Goal: Transaction & Acquisition: Obtain resource

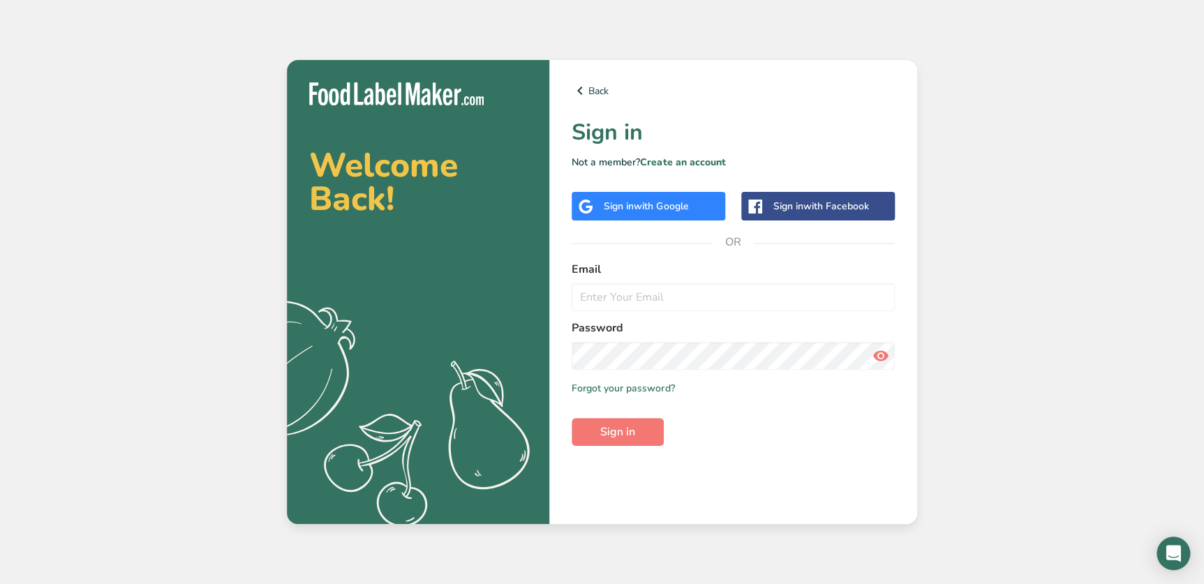
click at [730, 266] on label "Email" at bounding box center [732, 269] width 323 height 17
click at [585, 294] on input "email" at bounding box center [732, 297] width 323 height 28
type input "[PERSON_NAME][EMAIL_ADDRESS][DOMAIN_NAME]"
click at [611, 431] on span "Sign in" at bounding box center [617, 432] width 35 height 17
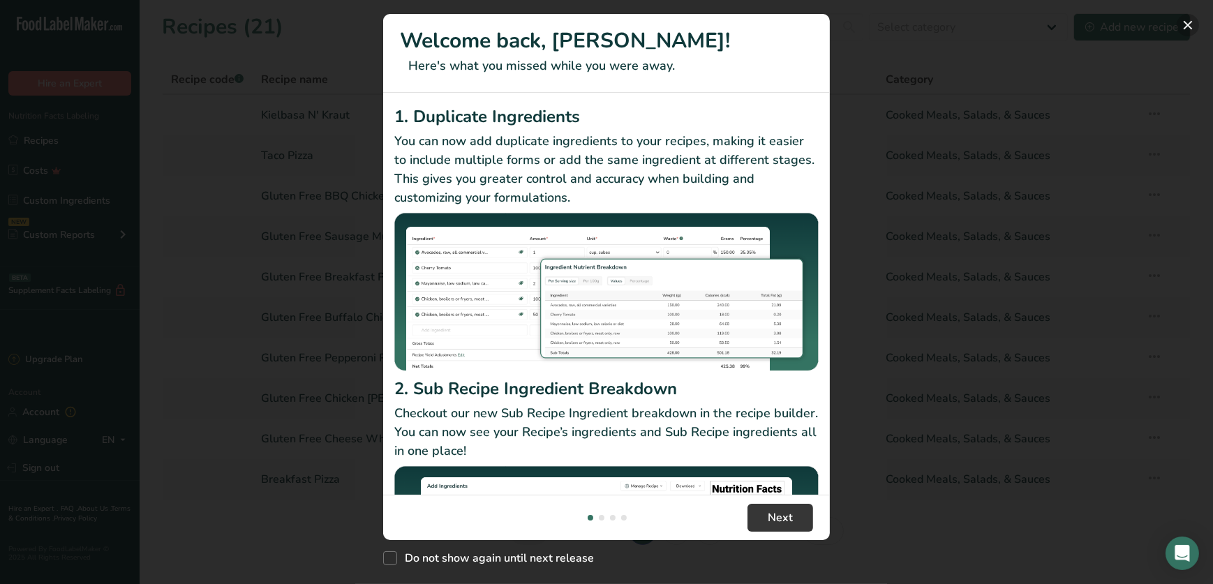
click at [1190, 25] on button "New Features" at bounding box center [1187, 25] width 22 height 22
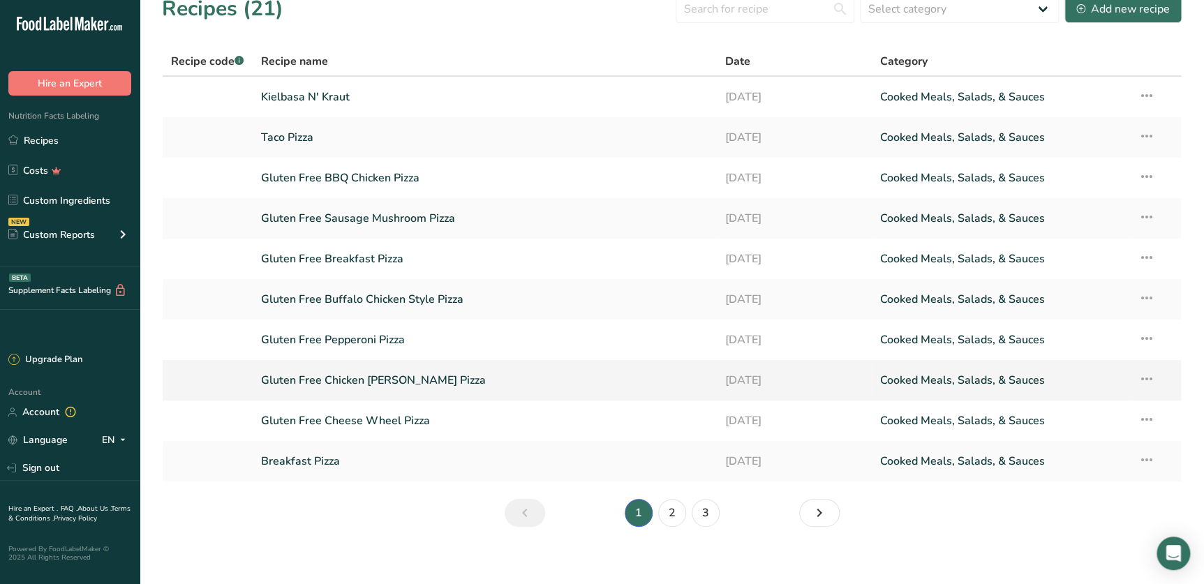
scroll to position [27, 0]
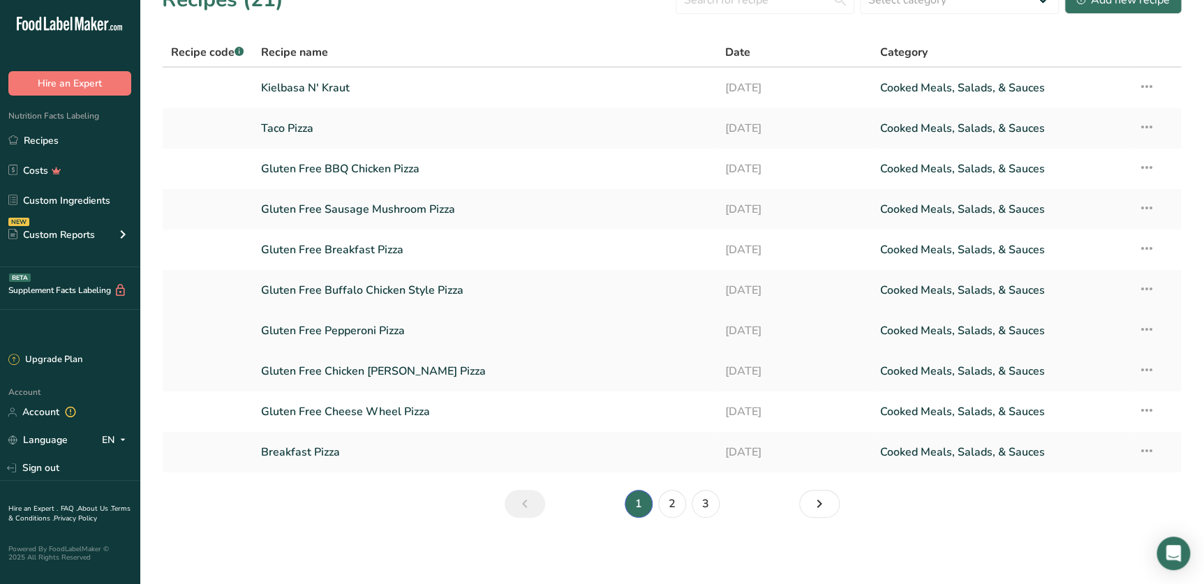
click at [383, 328] on link "Gluten Free Pepperoni Pizza" at bounding box center [484, 330] width 447 height 29
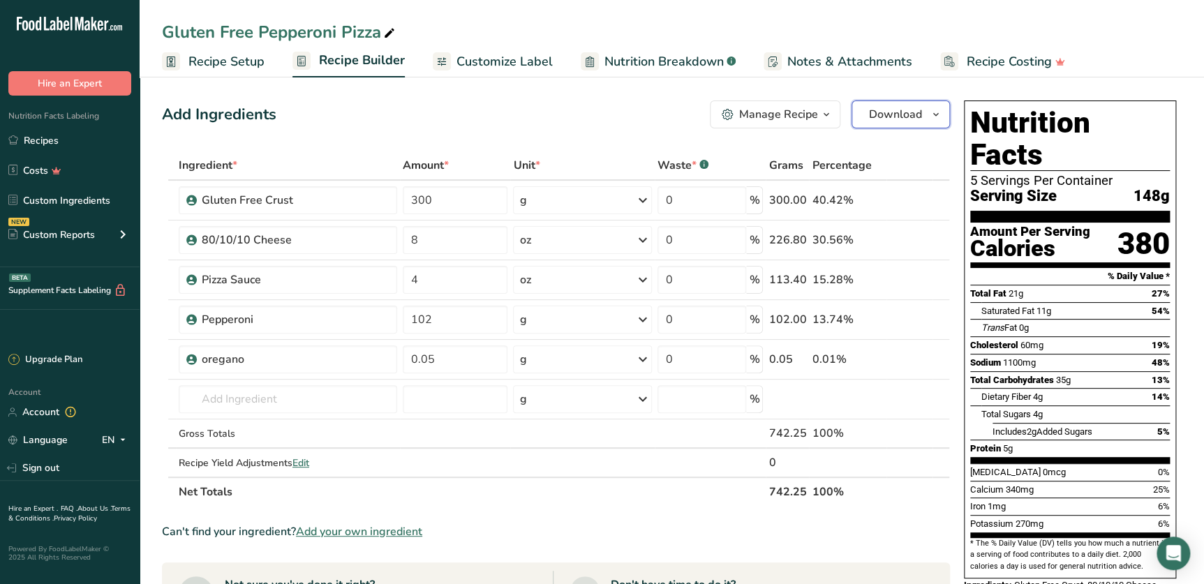
click at [937, 114] on icon "button" at bounding box center [935, 114] width 11 height 17
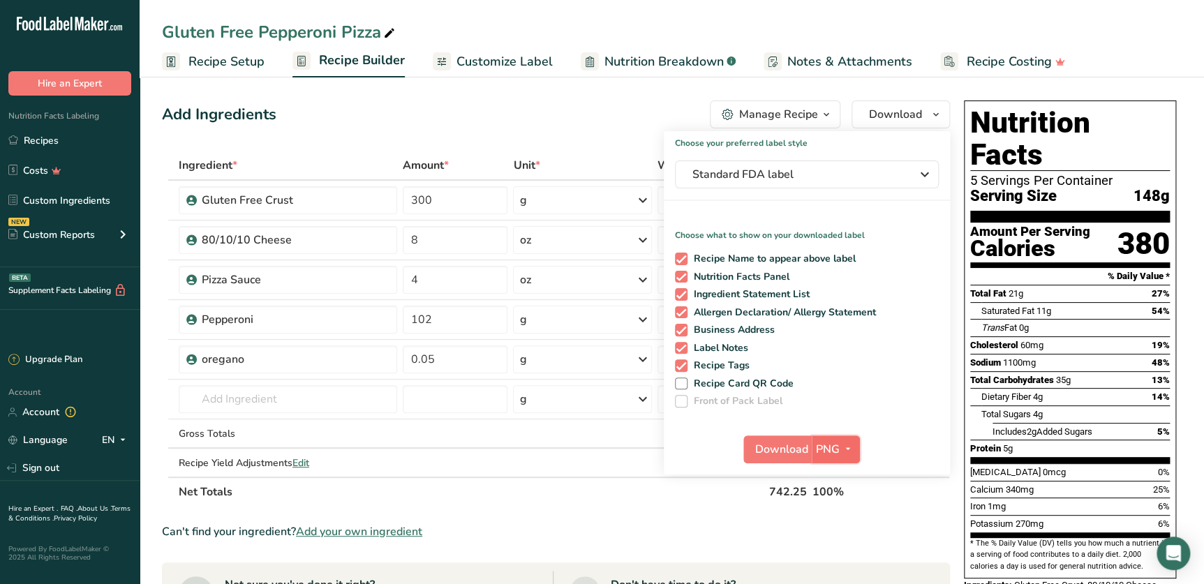
click at [830, 456] on span "PNG" at bounding box center [828, 449] width 24 height 17
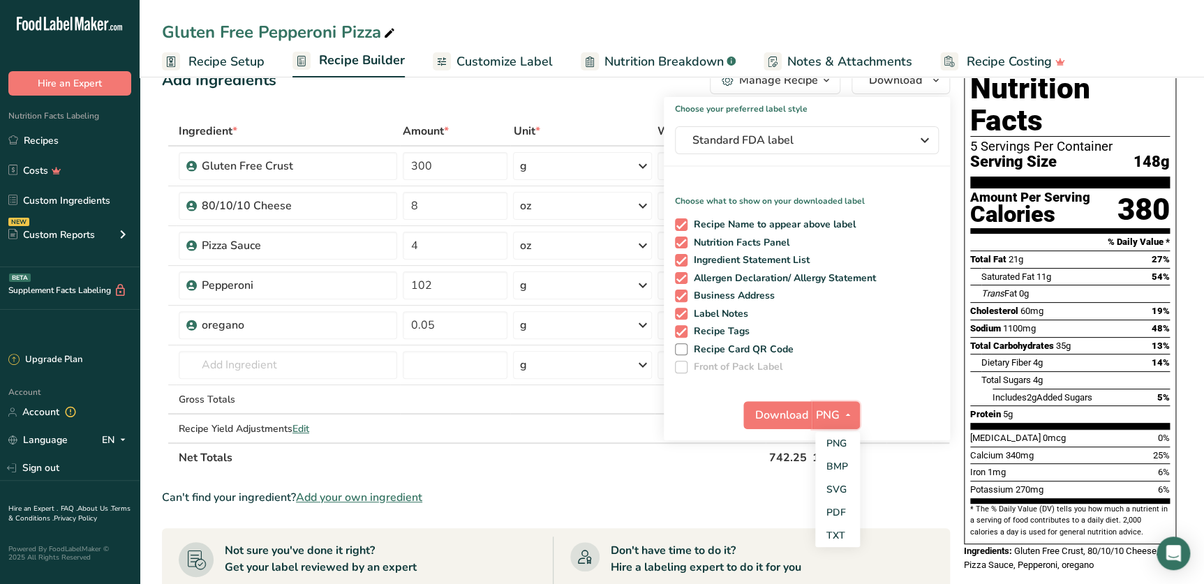
scroll to position [63, 0]
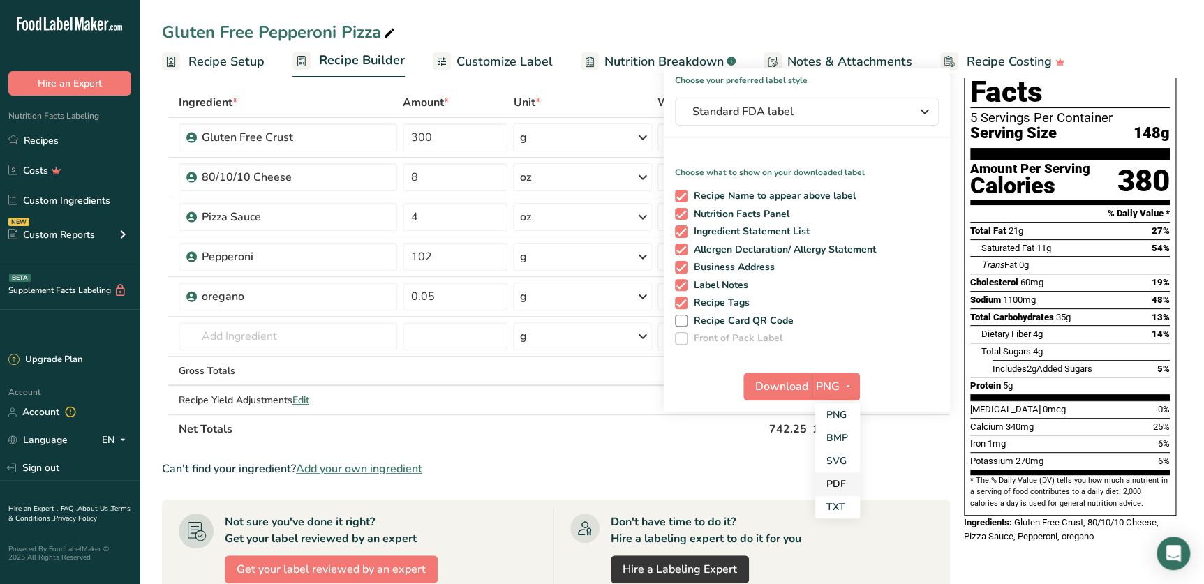
click at [838, 479] on link "PDF" at bounding box center [837, 483] width 45 height 23
click at [683, 193] on span at bounding box center [681, 196] width 13 height 13
click at [683, 193] on input "Recipe Name to appear above label" at bounding box center [679, 195] width 9 height 9
checkbox input "false"
click at [680, 230] on span at bounding box center [681, 231] width 13 height 13
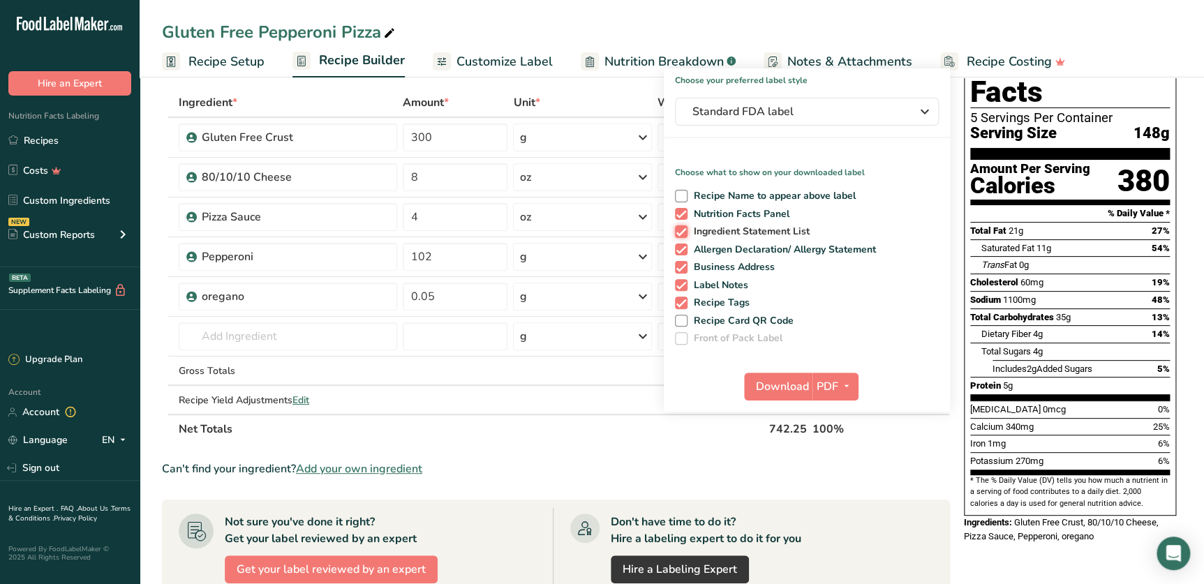
click at [680, 230] on input "Ingredient Statement List" at bounding box center [679, 231] width 9 height 9
checkbox input "false"
click at [682, 247] on span at bounding box center [681, 250] width 13 height 13
click at [682, 247] on input "Allergen Declaration/ Allergy Statement" at bounding box center [679, 249] width 9 height 9
checkbox input "false"
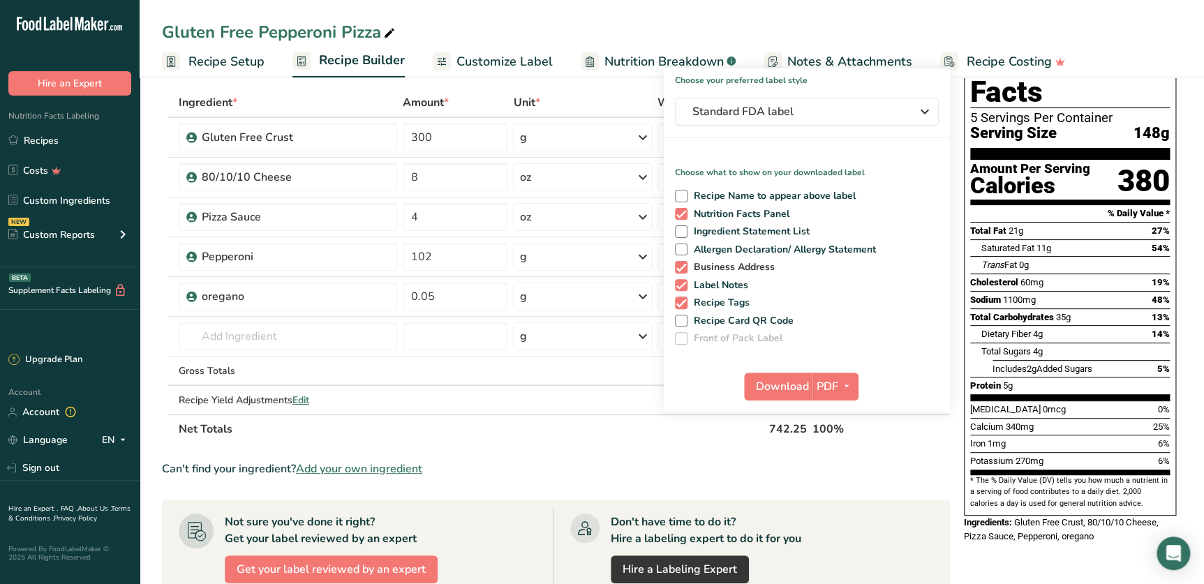
click at [682, 265] on span at bounding box center [681, 267] width 13 height 13
click at [682, 265] on input "Business Address" at bounding box center [679, 266] width 9 height 9
checkbox input "false"
click at [681, 285] on span at bounding box center [681, 285] width 13 height 13
click at [681, 285] on input "Label Notes" at bounding box center [679, 285] width 9 height 9
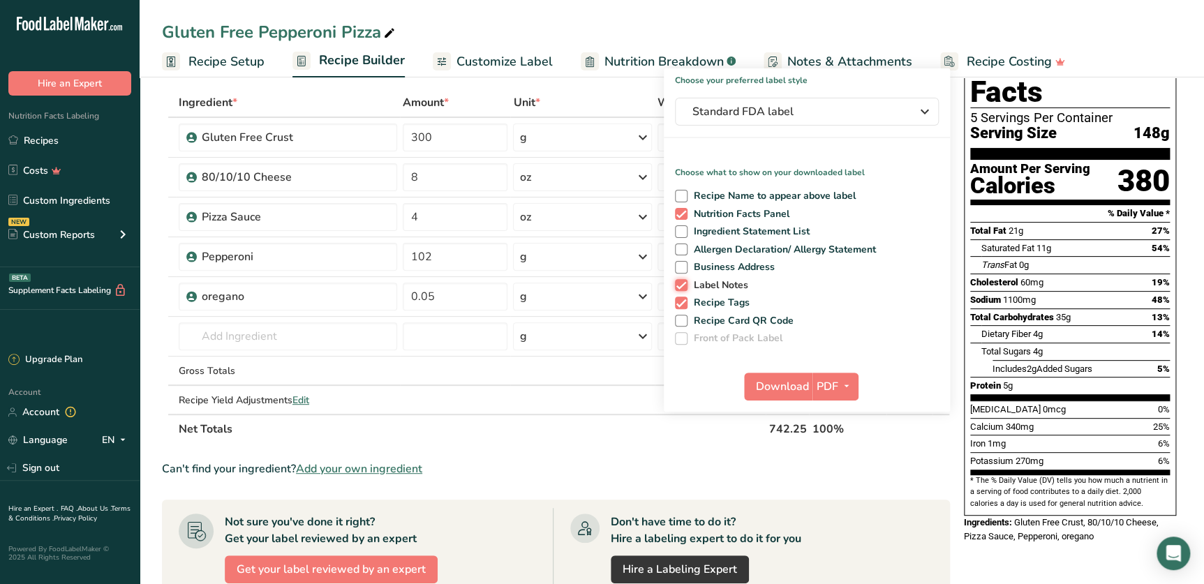
checkbox input "false"
click at [682, 302] on span at bounding box center [681, 303] width 13 height 13
click at [682, 302] on input "Recipe Tags" at bounding box center [679, 302] width 9 height 9
checkbox input "false"
click at [835, 387] on span "PDF" at bounding box center [827, 386] width 22 height 17
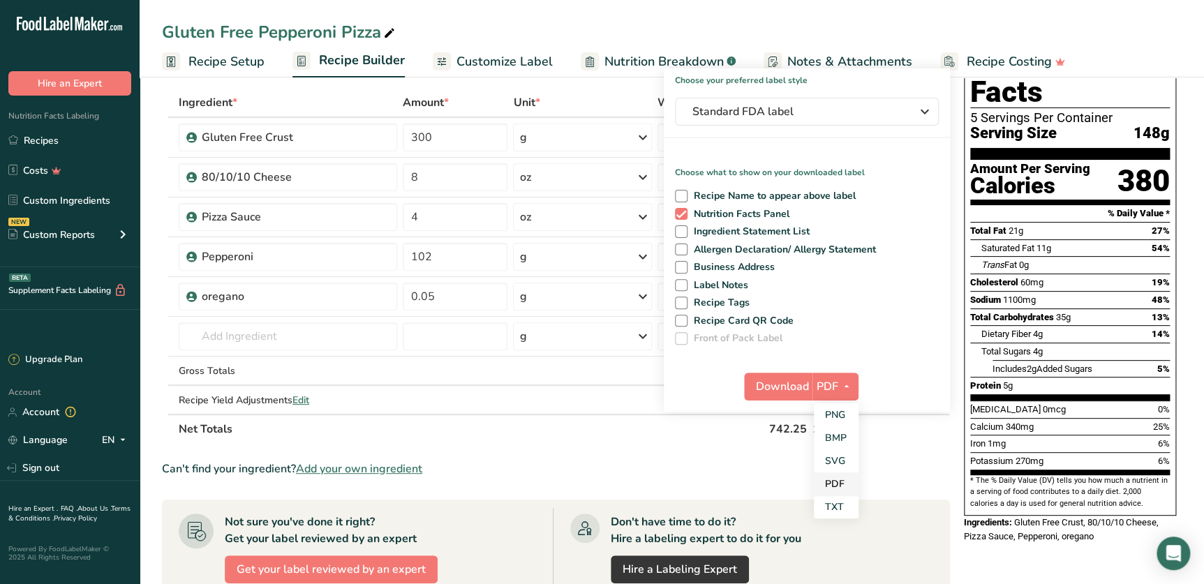
click at [843, 479] on link "PDF" at bounding box center [836, 483] width 45 height 23
click at [874, 442] on table "Ingredient * Amount * Unit * Waste * .a-a{fill:#347362;}.b-a{fill:#fff;} Grams …" at bounding box center [556, 266] width 788 height 356
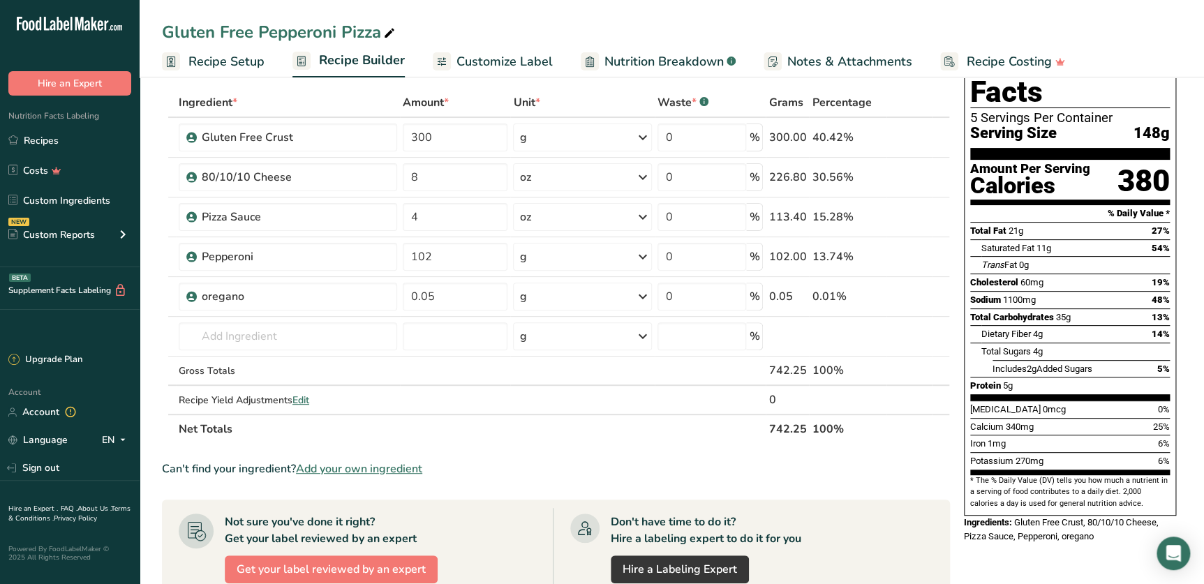
click at [879, 483] on section "Ingredient * Amount * Unit * Waste * .a-a{fill:#347362;}.b-a{fill:#fff;} Grams …" at bounding box center [556, 502] width 788 height 828
click at [689, 461] on div "Can't find your ingredient? Add your own ingredient" at bounding box center [556, 469] width 788 height 17
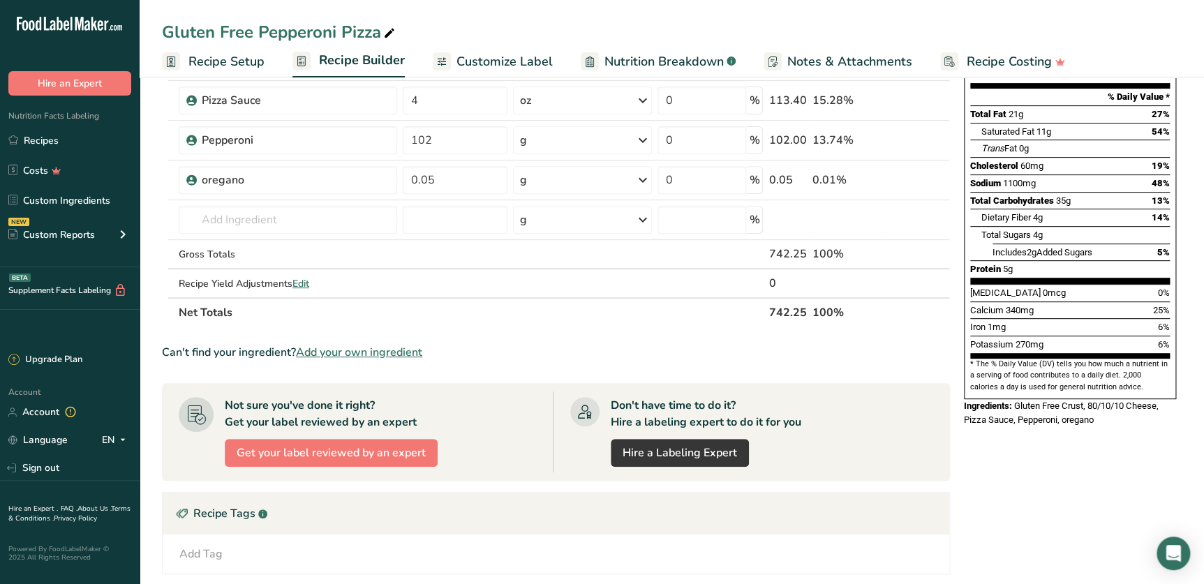
scroll to position [0, 0]
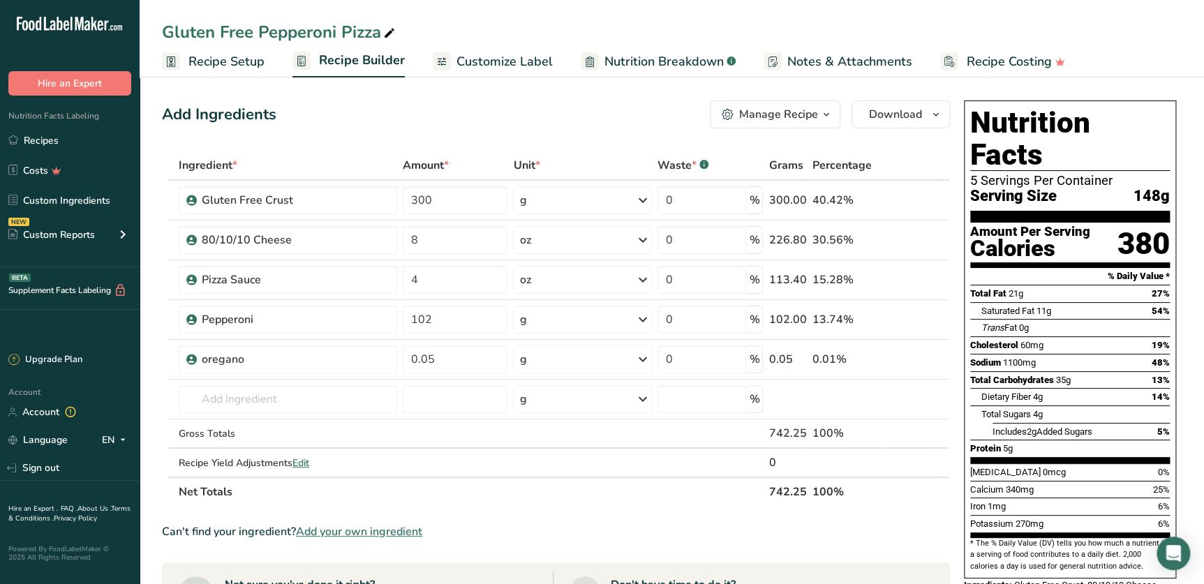
click at [818, 112] on span "button" at bounding box center [826, 114] width 17 height 17
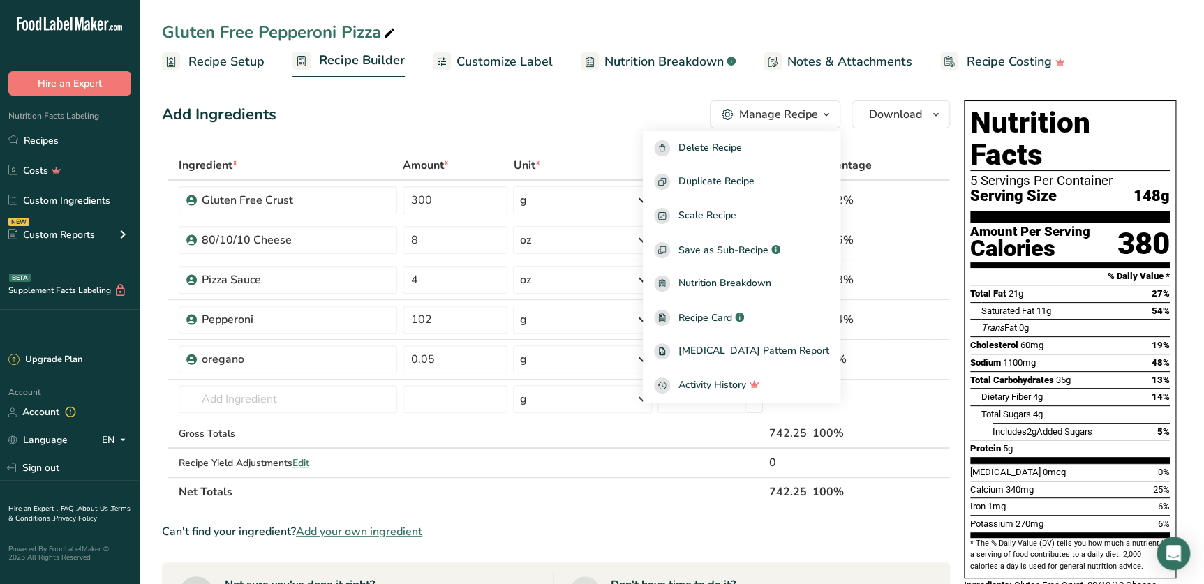
click at [909, 89] on section "Add Ingredients Manage Recipe Delete Recipe Duplicate Recipe Scale Recipe Save …" at bounding box center [672, 548] width 1064 height 950
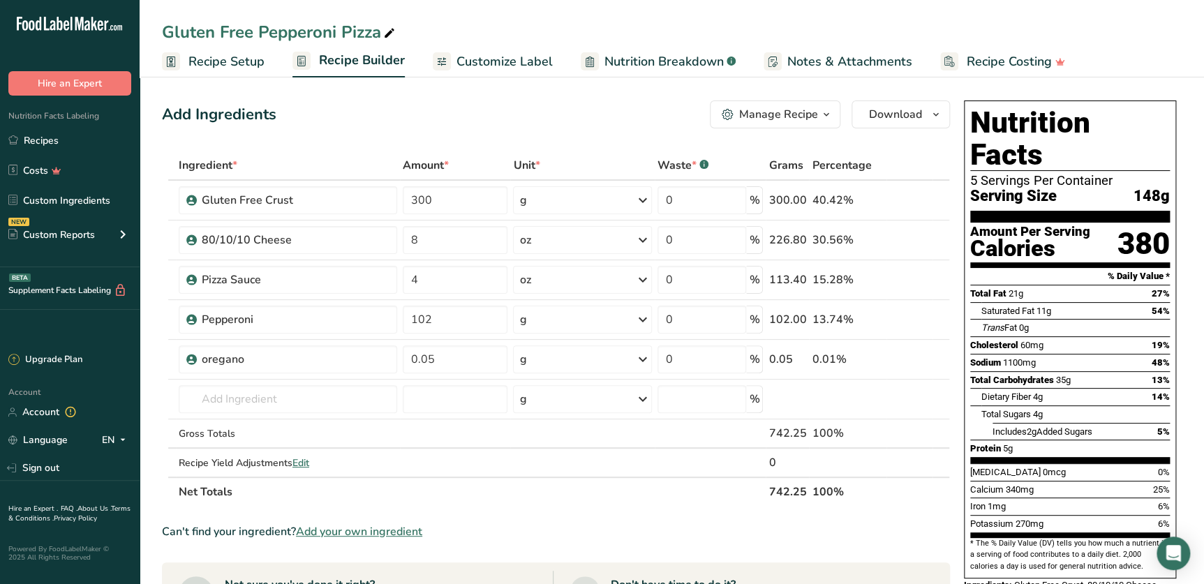
click at [1151, 137] on h1 "Nutrition Facts" at bounding box center [1070, 139] width 200 height 64
click at [1063, 109] on h1 "Nutrition Facts" at bounding box center [1070, 139] width 200 height 64
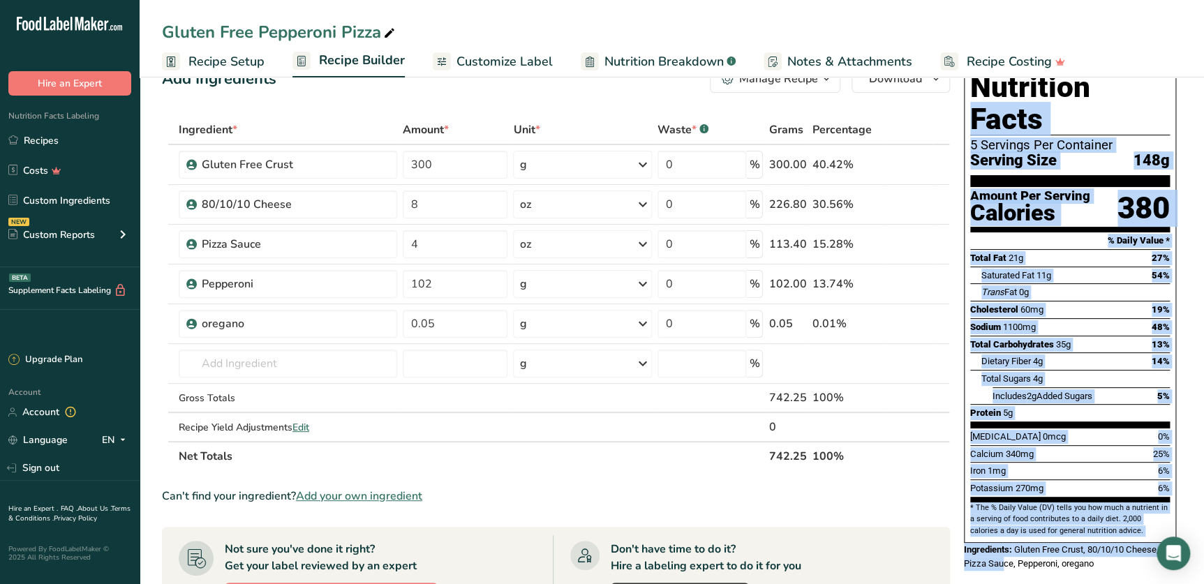
scroll to position [45, 0]
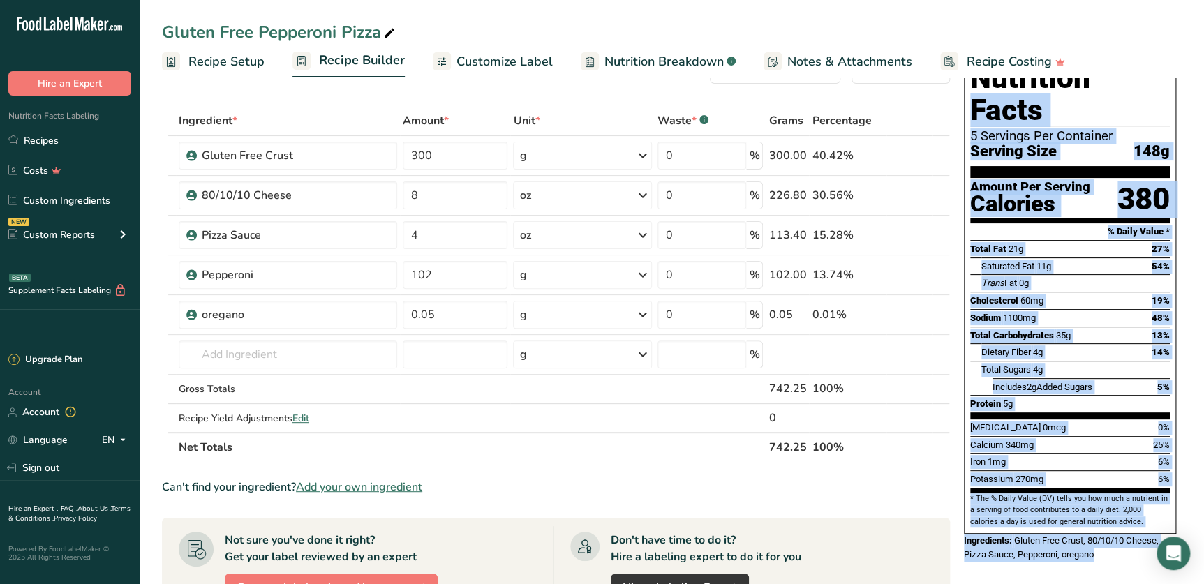
drag, startPoint x: 966, startPoint y: 84, endPoint x: 1102, endPoint y: 530, distance: 466.4
click at [1102, 530] on section "Add Ingredients Manage Recipe Delete Recipe Duplicate Recipe Scale Recipe Save …" at bounding box center [672, 503] width 1064 height 950
copy div "Nutrition Facts 5 Servings Per Container Serving Size 148g Amount Per Serving C…"
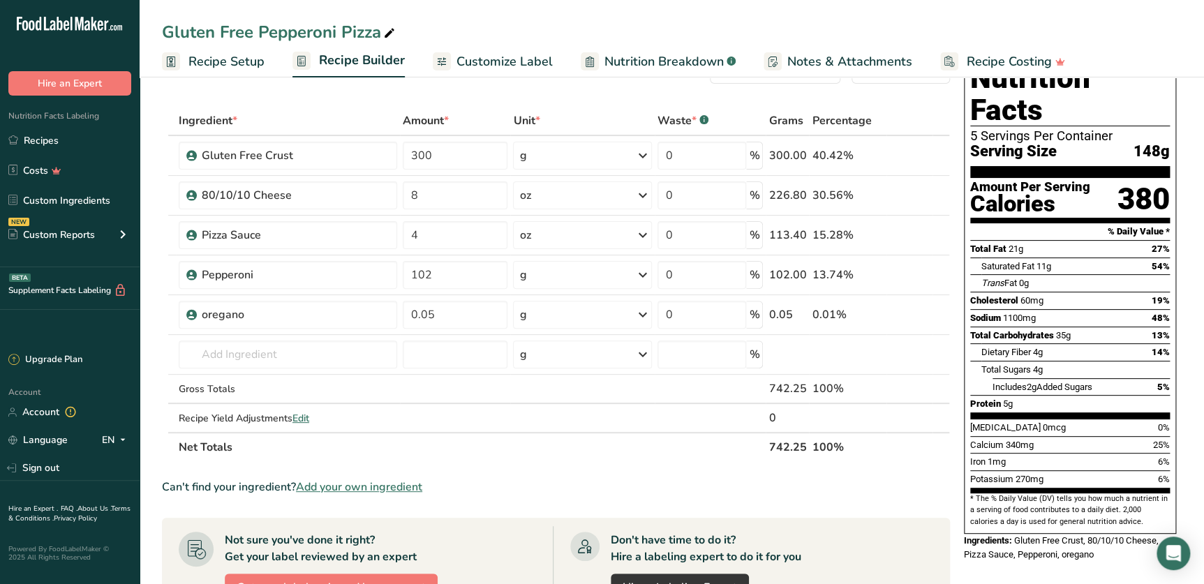
click at [904, 562] on div "Don't have time to do it? Hire a labeling expert to do it for you Hire a Labeli…" at bounding box center [743, 566] width 380 height 81
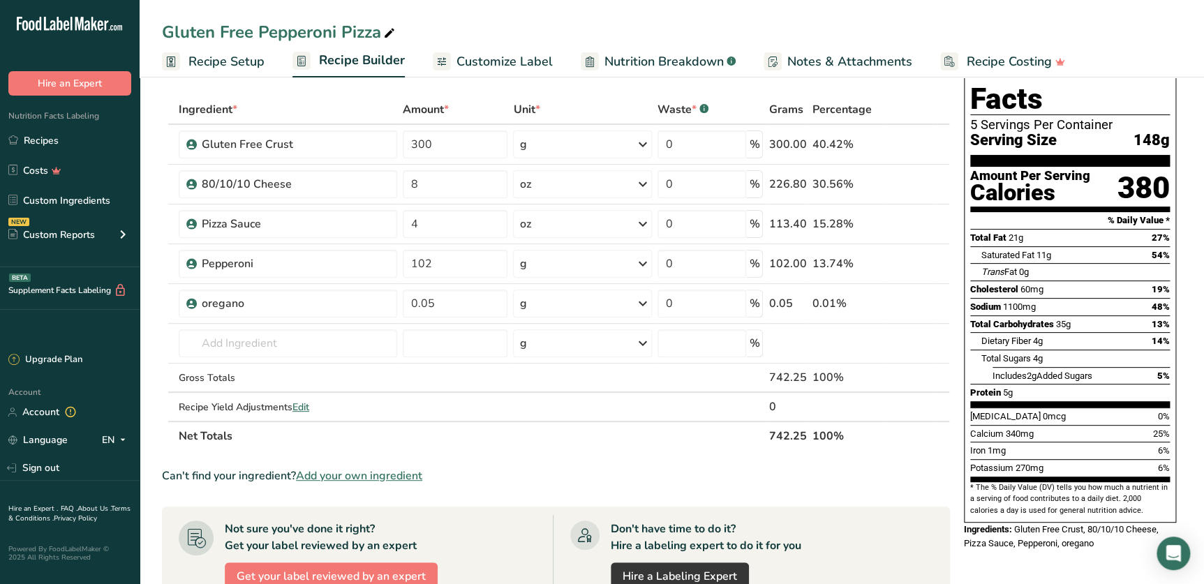
scroll to position [0, 0]
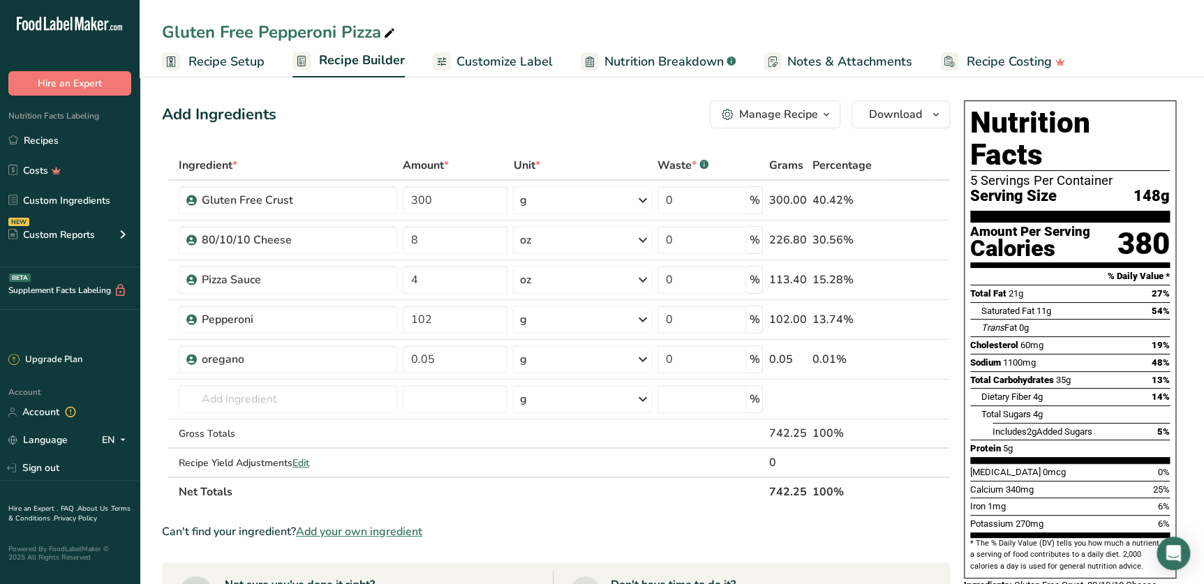
click at [832, 57] on span "Notes & Attachments" at bounding box center [849, 61] width 125 height 19
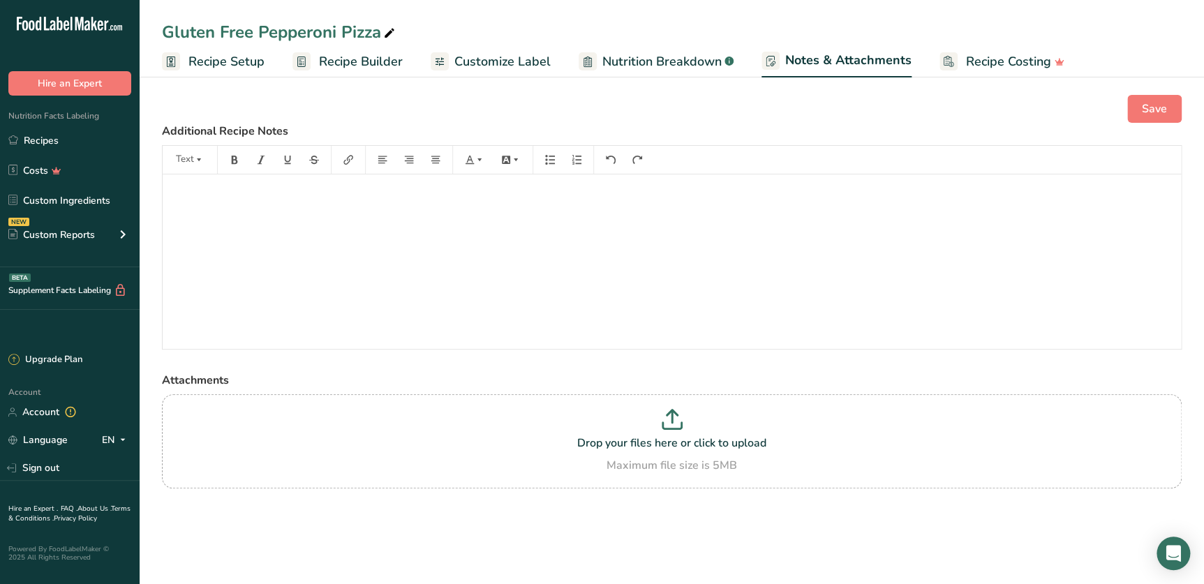
click at [474, 63] on span "Customize Label" at bounding box center [502, 61] width 96 height 19
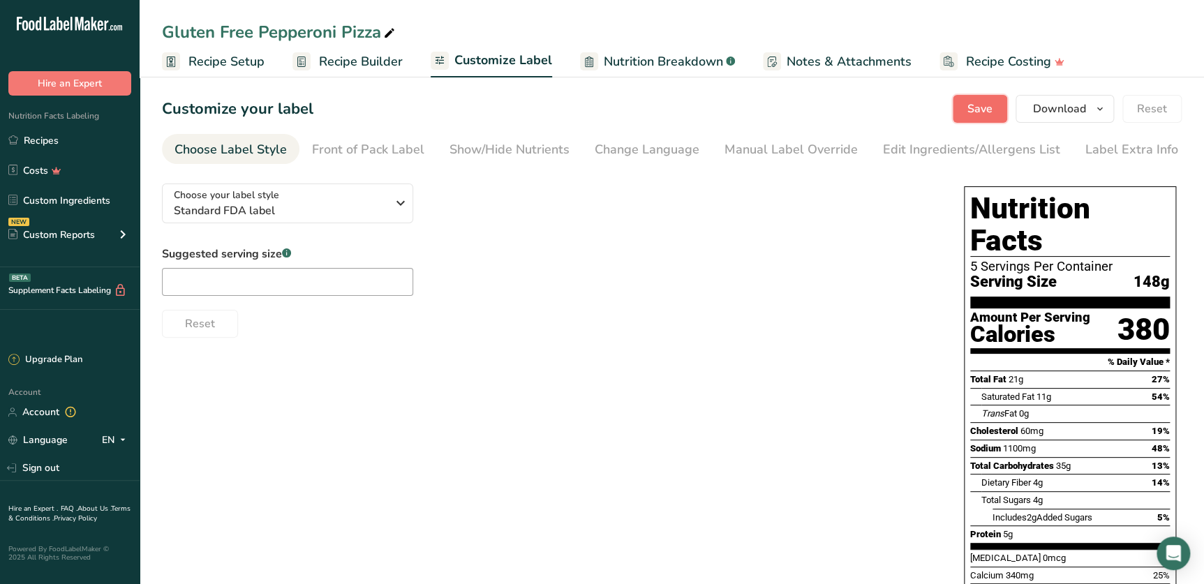
click at [973, 107] on span "Save" at bounding box center [979, 108] width 25 height 17
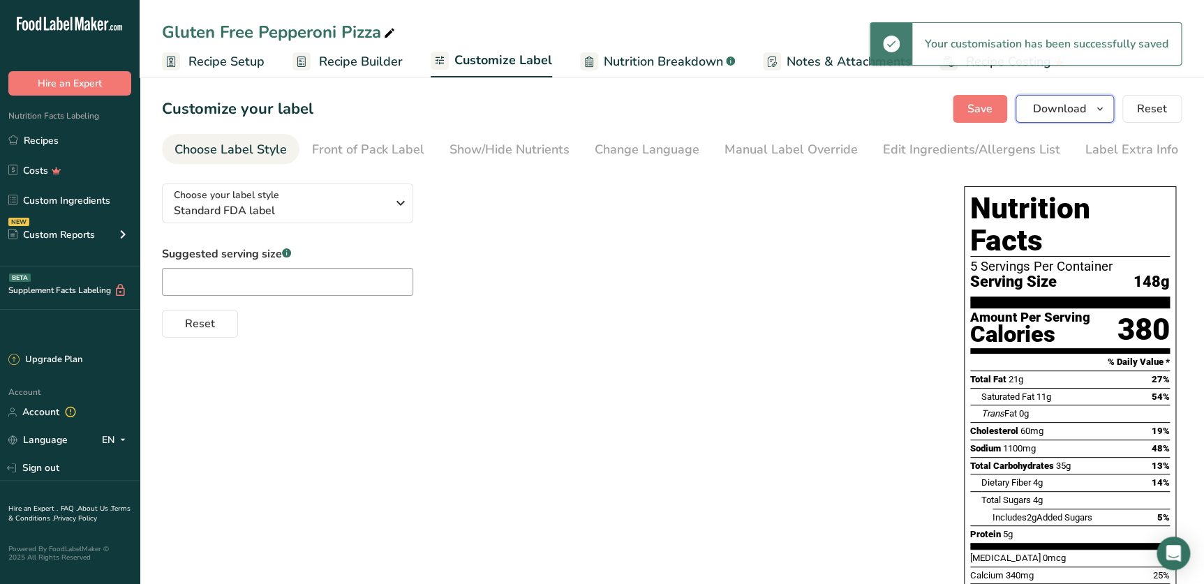
click at [1075, 109] on span "Download" at bounding box center [1059, 108] width 53 height 17
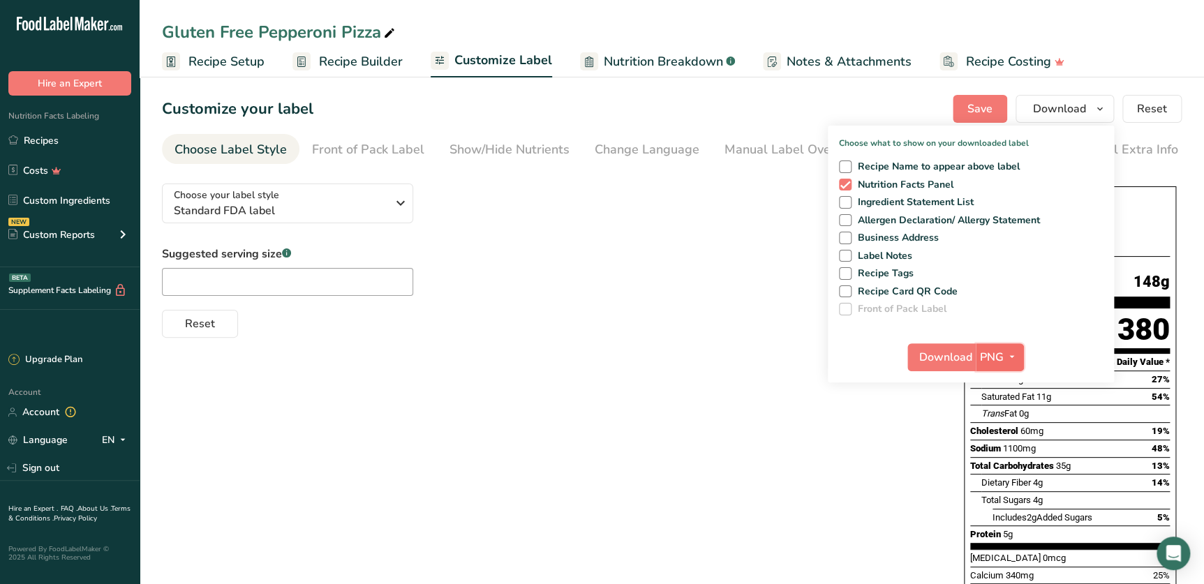
click at [1010, 352] on icon "button" at bounding box center [1011, 356] width 11 height 17
click at [998, 384] on link "PNG" at bounding box center [1001, 385] width 45 height 23
click at [745, 449] on div "Choose your label style Standard FDA label USA (FDA) Standard FDA label Tabular…" at bounding box center [671, 438] width 1019 height 533
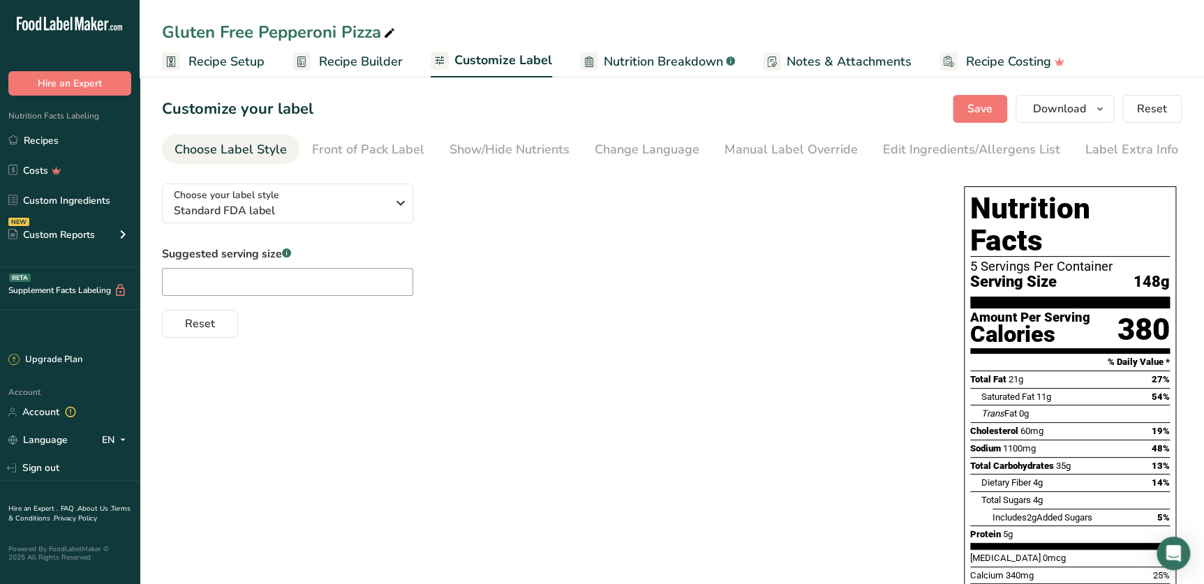
click at [823, 273] on div "Suggested serving size .a-a{fill:#347362;}.b-a{fill:#fff;} Reset" at bounding box center [549, 292] width 774 height 92
click at [917, 200] on div "Choose your label style Standard FDA label USA (FDA) Standard FDA label Tabular…" at bounding box center [549, 254] width 774 height 165
click at [779, 266] on div "Suggested serving size .a-a{fill:#347362;}.b-a{fill:#fff;} Reset" at bounding box center [549, 292] width 774 height 92
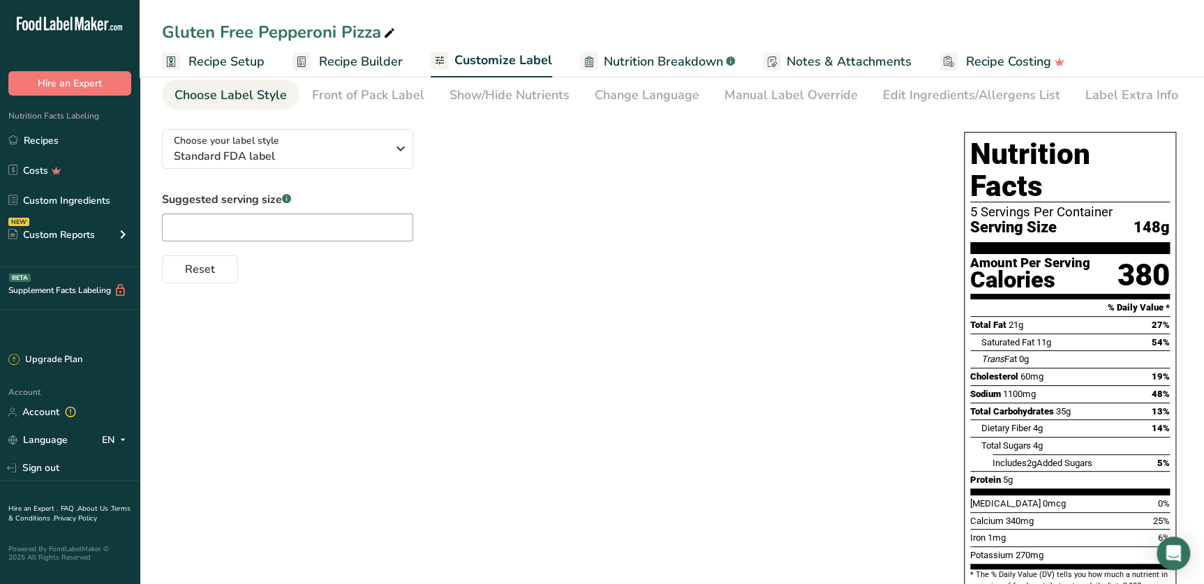
scroll to position [110, 0]
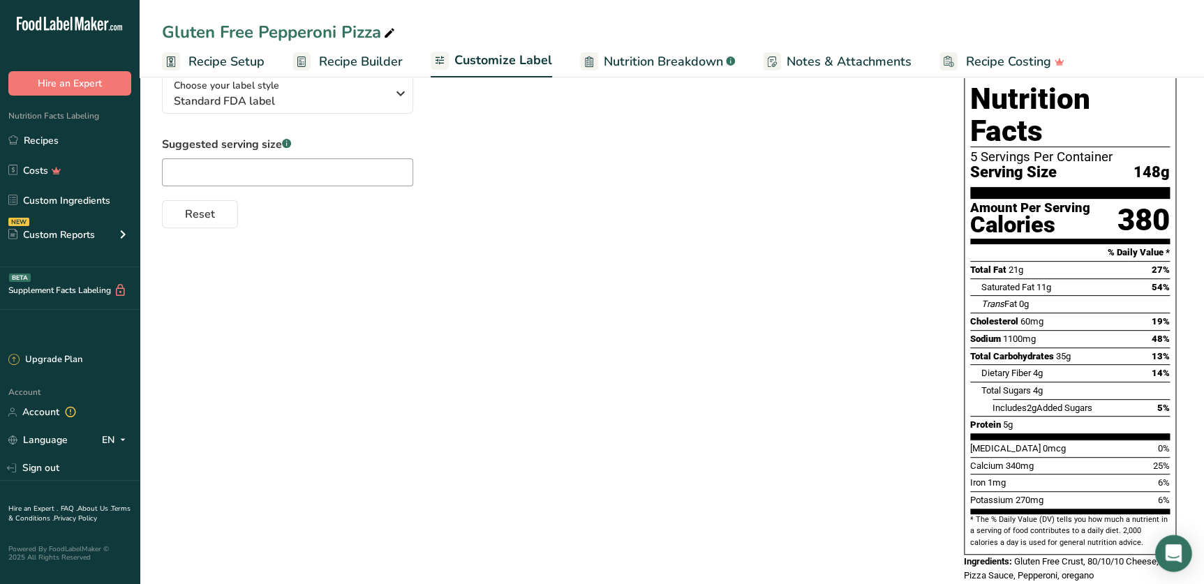
click at [1175, 549] on icon "Open Intercom Messenger" at bounding box center [1173, 553] width 16 height 18
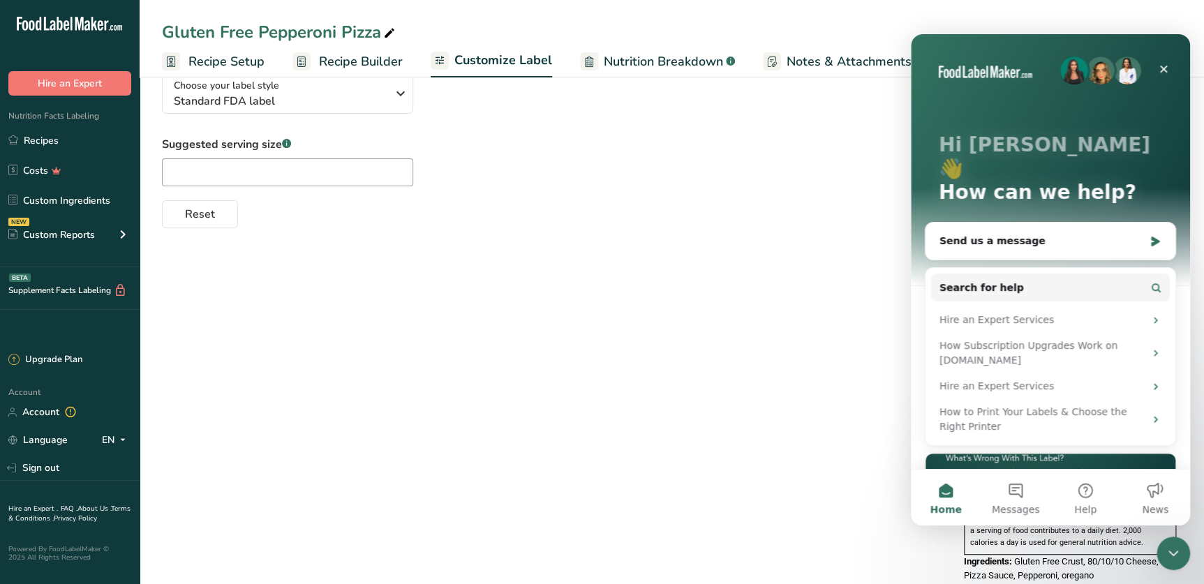
scroll to position [0, 0]
click at [1151, 237] on icon "Intercom messenger" at bounding box center [1155, 242] width 8 height 10
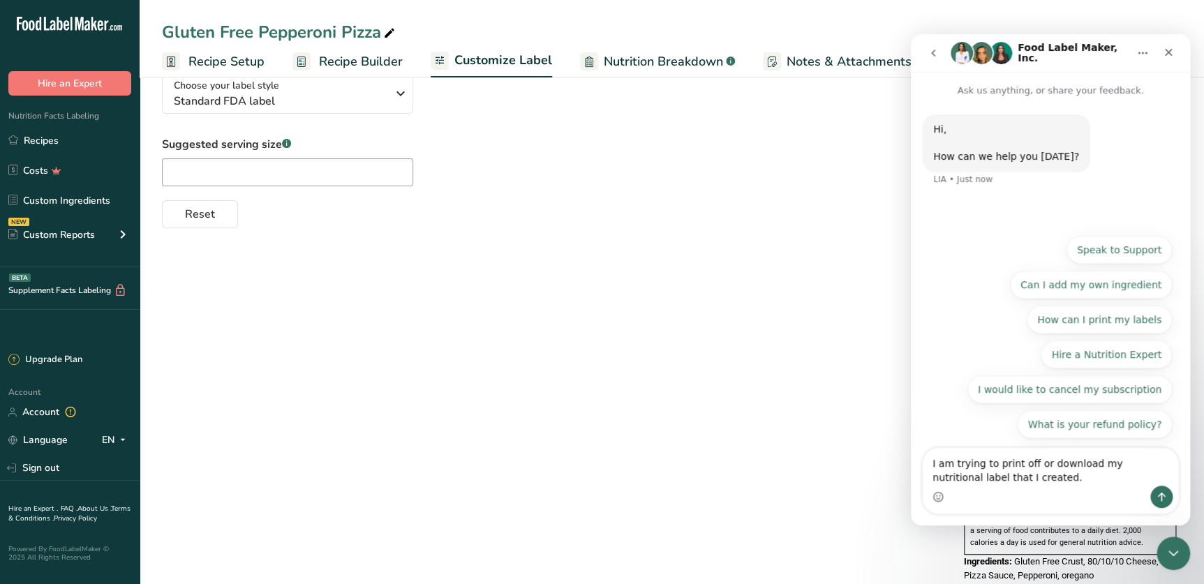
click at [1032, 468] on textarea "I am trying to print off or download my nutritional label that I created." at bounding box center [1049, 467] width 255 height 38
click at [1029, 474] on textarea "I am trying to print off and/or download my nutritional label that I created." at bounding box center [1049, 467] width 255 height 38
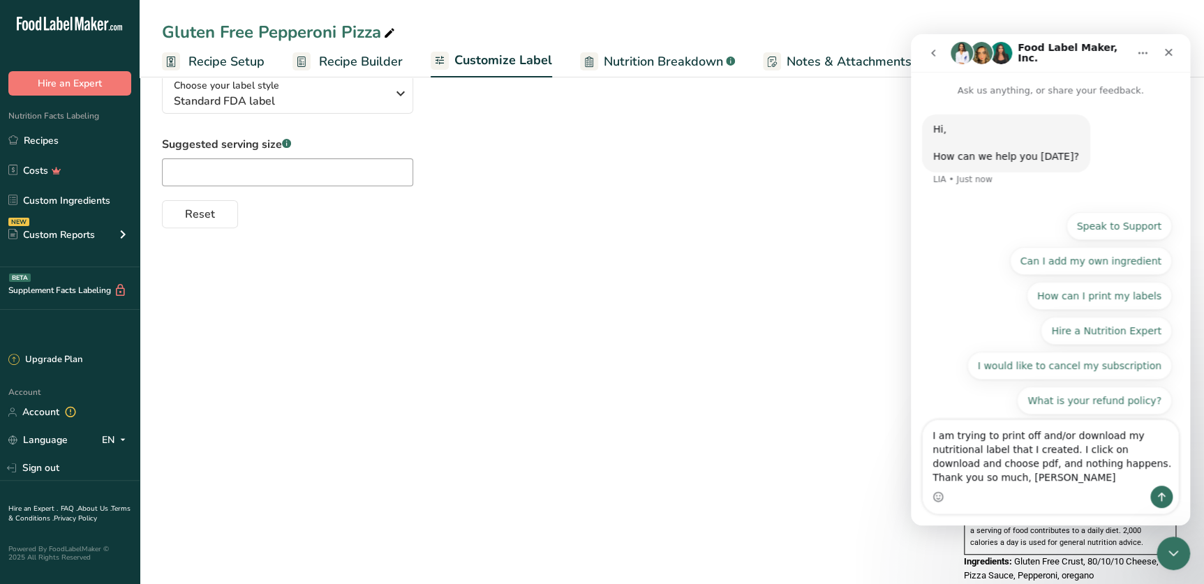
type textarea "I am trying to print off and/or download my nutritional label that I created. I…"
click at [1162, 492] on icon "Send a message…" at bounding box center [1161, 496] width 11 height 11
